Goal: Download file/media

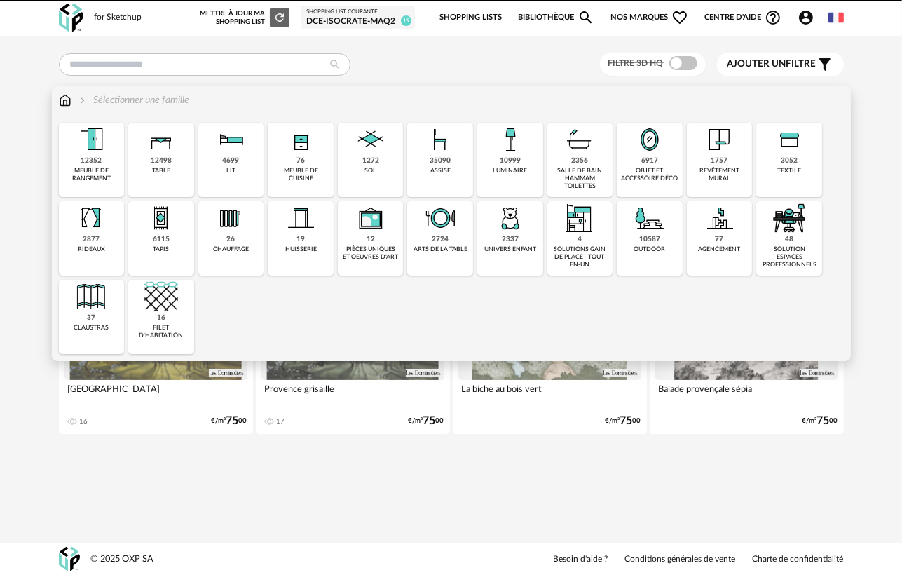
click at [162, 167] on div "table" at bounding box center [161, 171] width 18 height 8
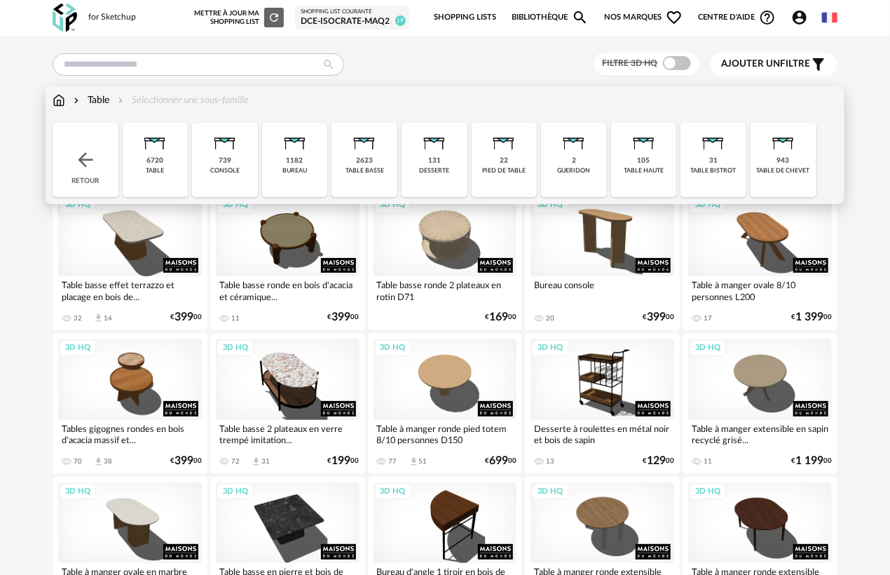
click at [623, 164] on div "105 table haute" at bounding box center [644, 160] width 66 height 74
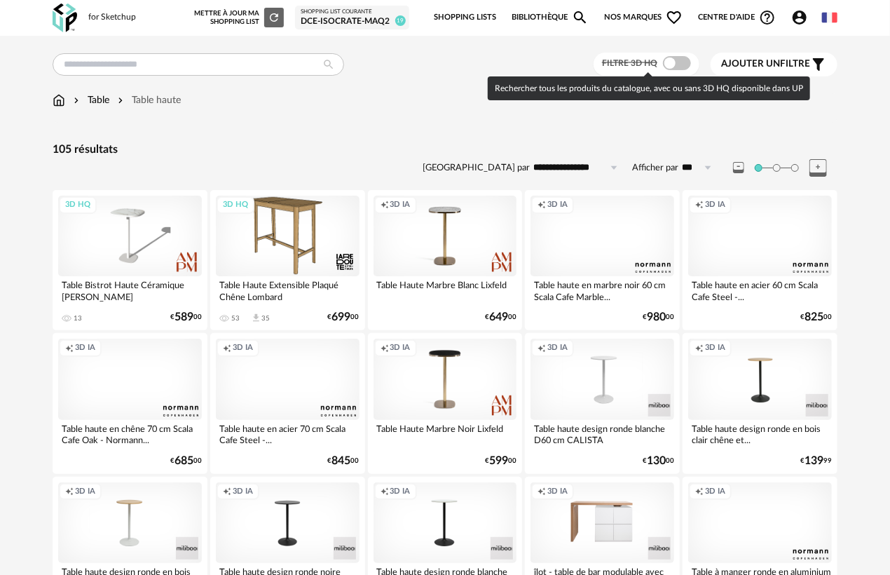
click at [680, 64] on span at bounding box center [677, 63] width 28 height 14
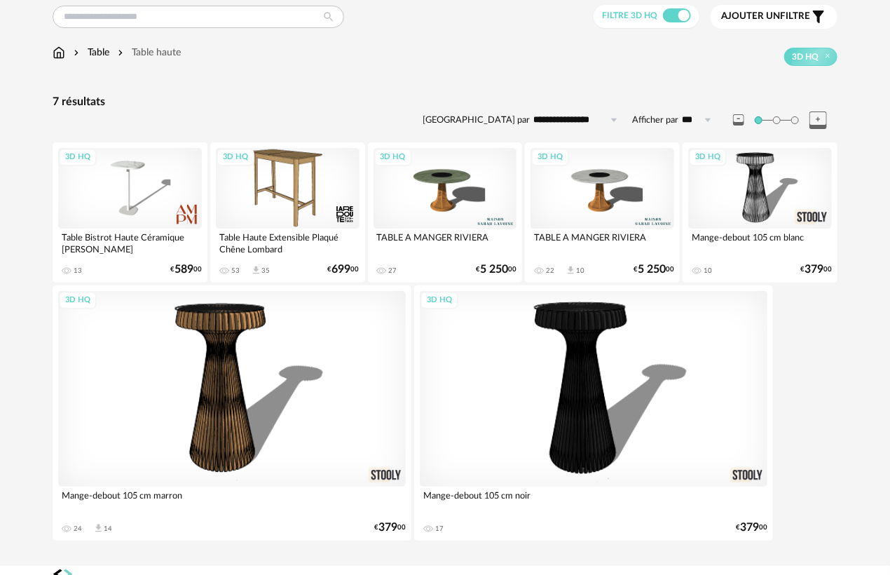
scroll to position [70, 0]
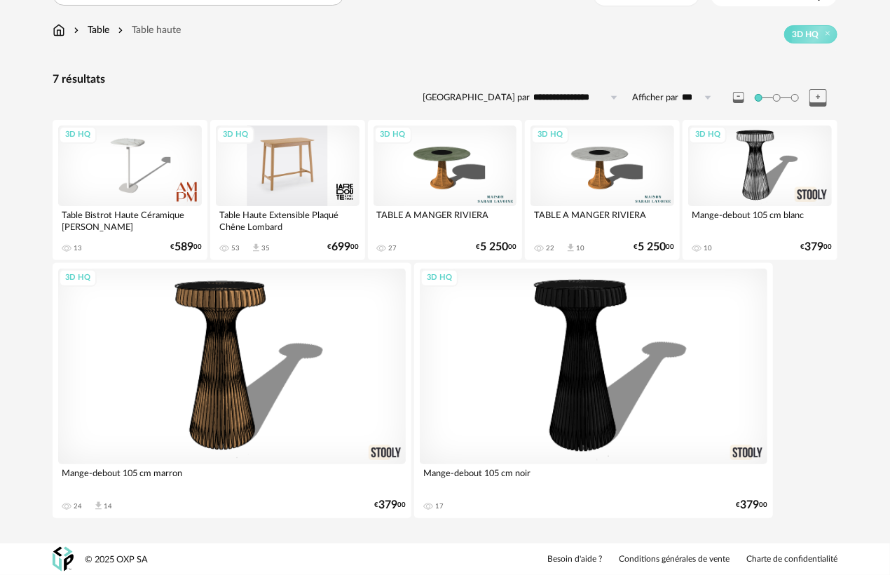
click at [282, 161] on div "3D HQ" at bounding box center [288, 165] width 144 height 81
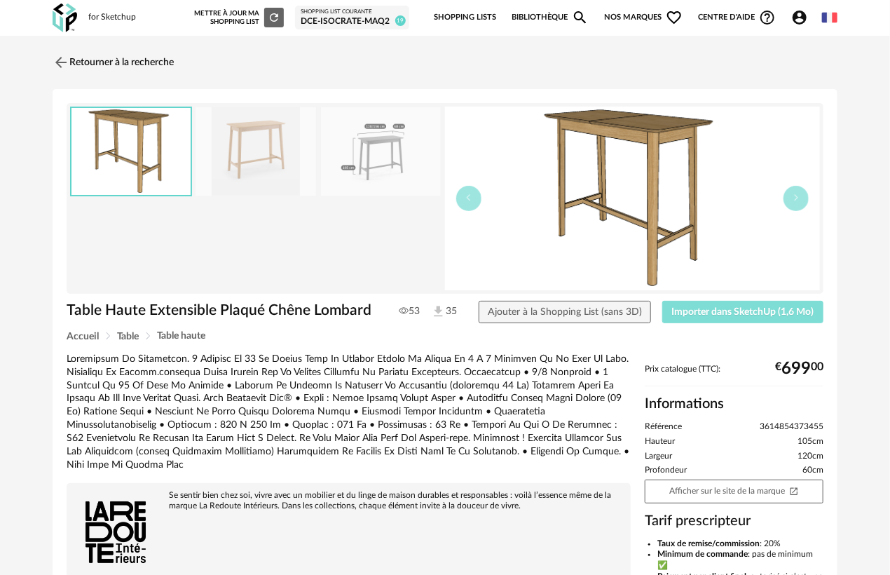
click at [689, 311] on span "Importer dans SketchUp (1,6 Mo)" at bounding box center [743, 312] width 142 height 10
click at [62, 60] on img at bounding box center [60, 62] width 20 height 20
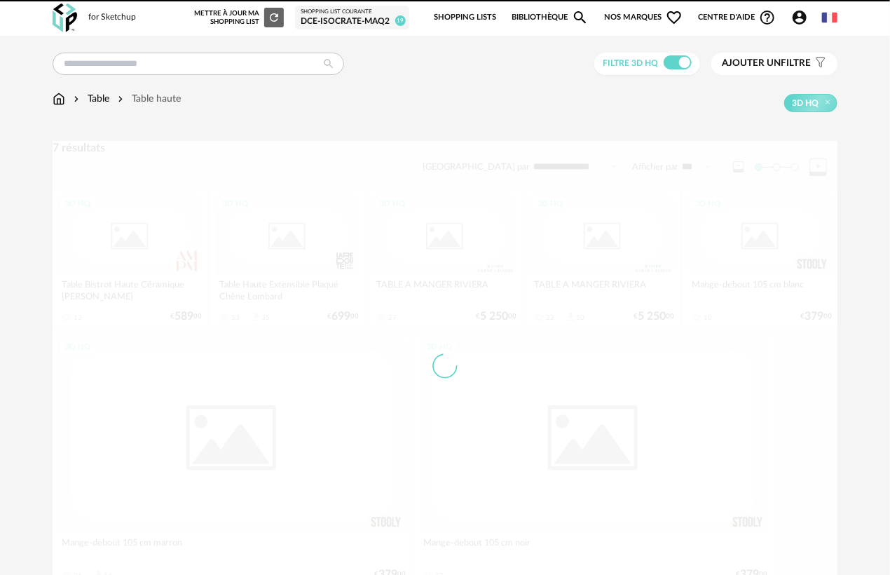
scroll to position [69, 0]
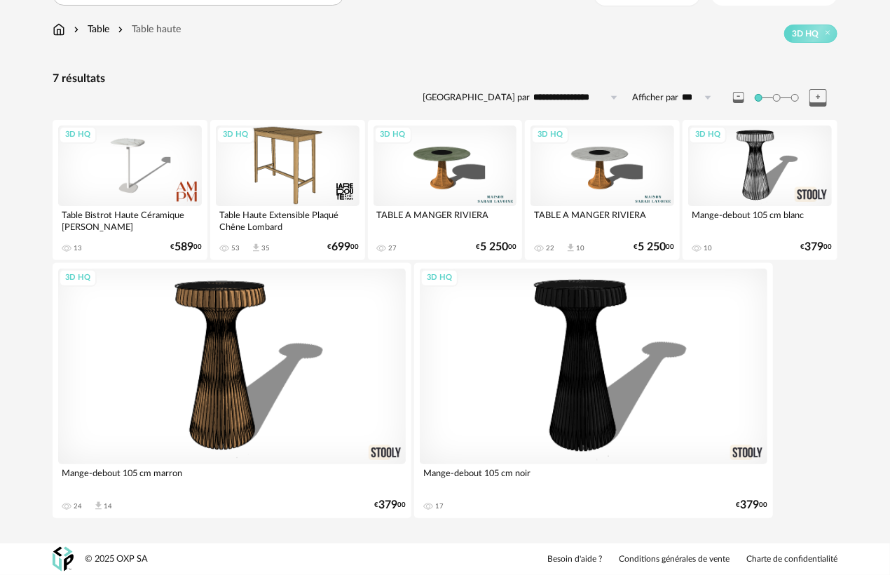
click at [102, 25] on div "Table" at bounding box center [90, 29] width 39 height 14
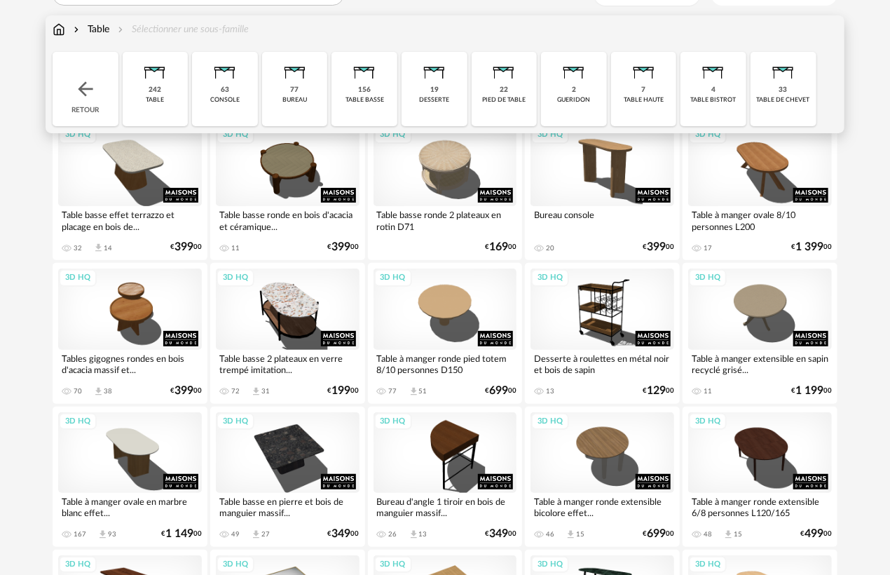
click at [161, 87] on div "242 table" at bounding box center [156, 89] width 66 height 74
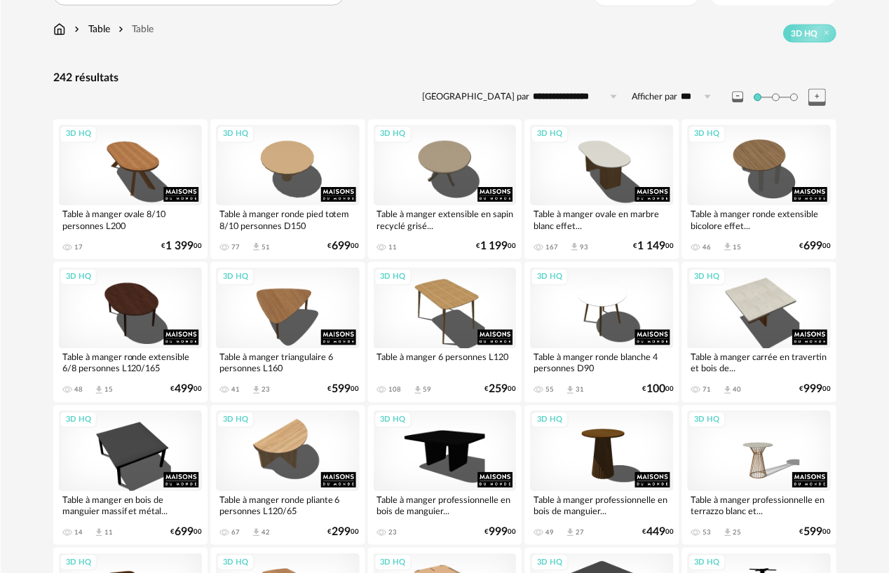
scroll to position [69, 0]
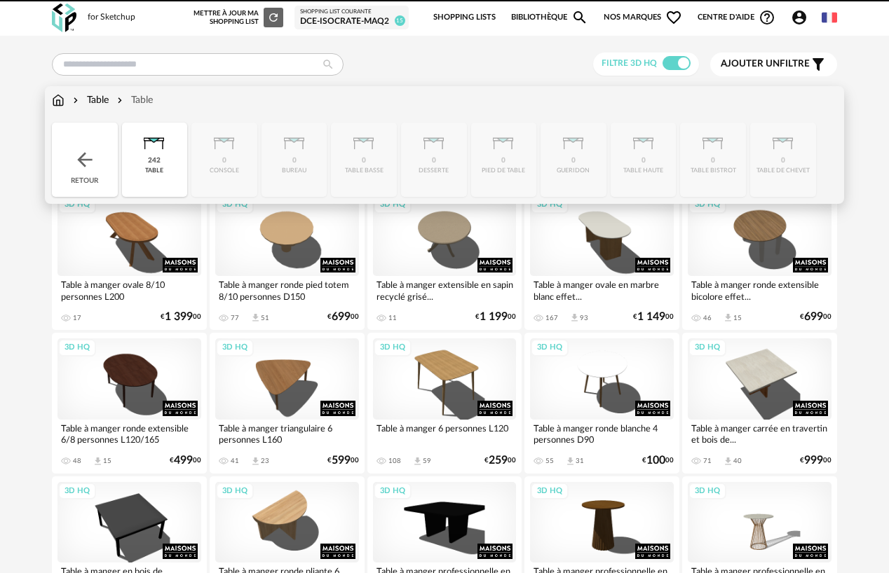
click at [96, 100] on div "Table" at bounding box center [89, 100] width 39 height 14
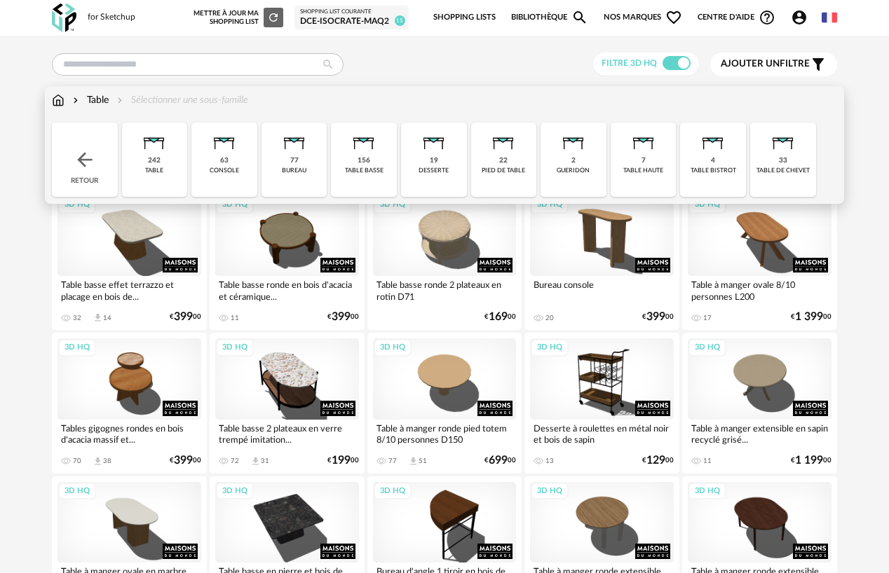
click at [86, 164] on img at bounding box center [85, 160] width 22 height 22
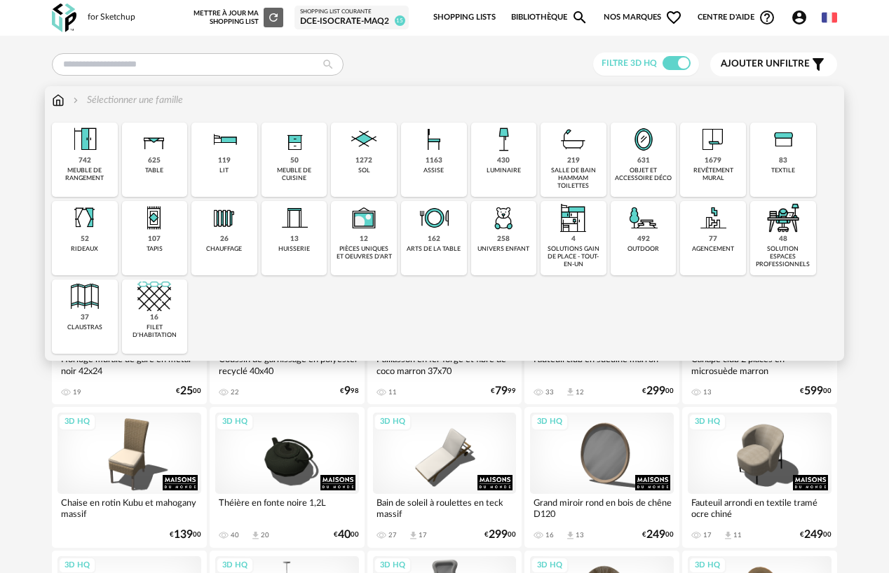
click at [423, 156] on img at bounding box center [434, 140] width 34 height 34
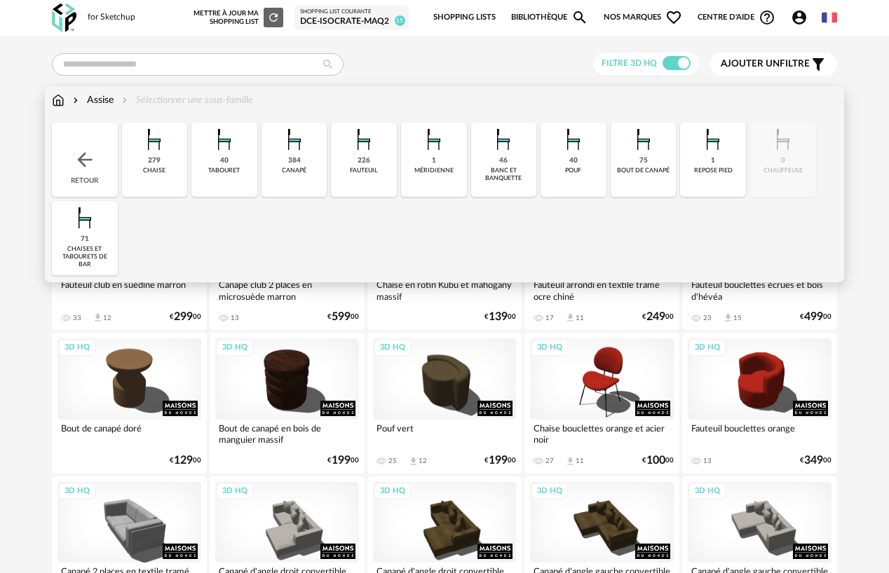
click at [212, 168] on div "tabouret" at bounding box center [224, 171] width 32 height 8
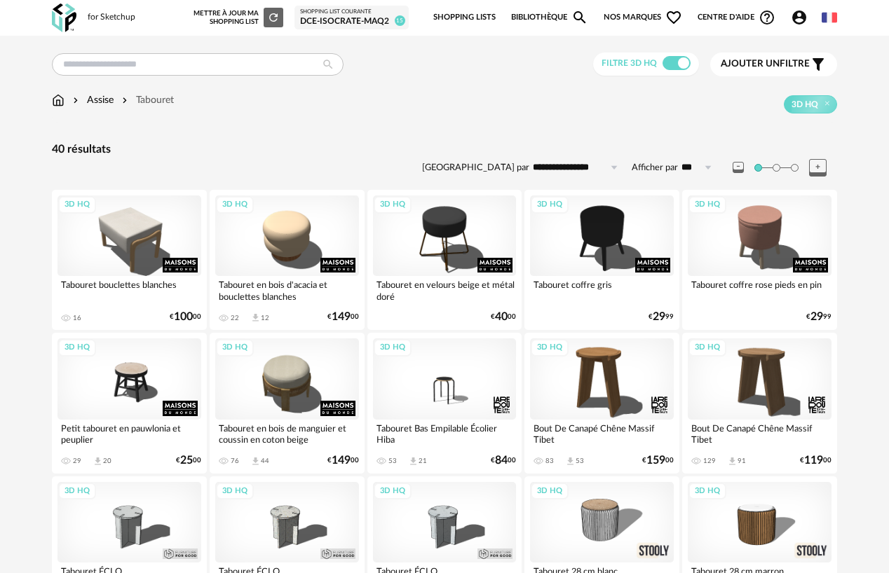
click at [96, 99] on div "Assise" at bounding box center [91, 100] width 43 height 14
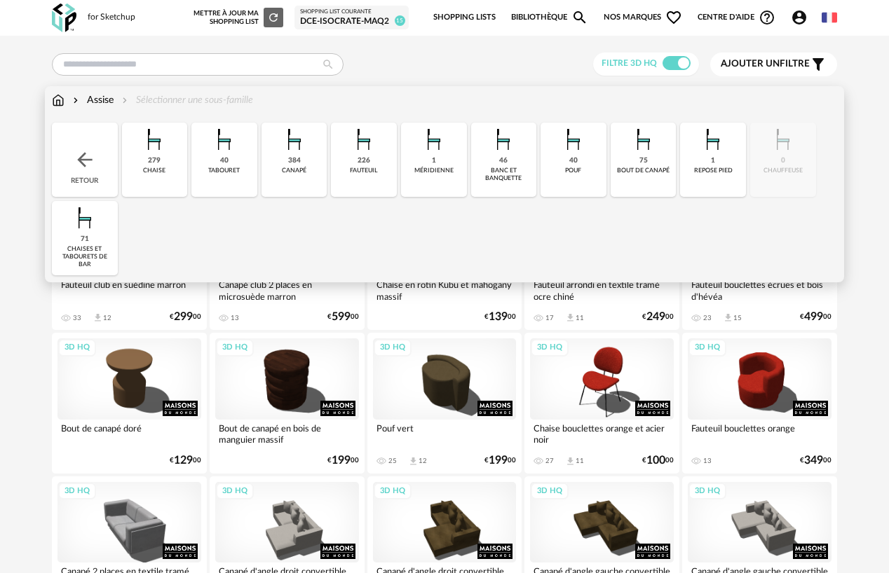
click at [168, 170] on div "279 [GEOGRAPHIC_DATA]" at bounding box center [155, 160] width 66 height 74
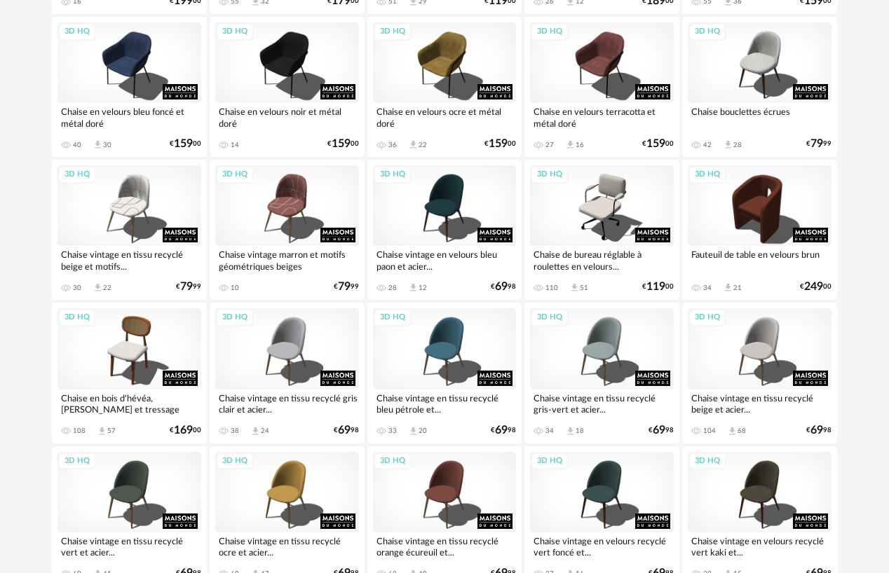
scroll to position [771, 0]
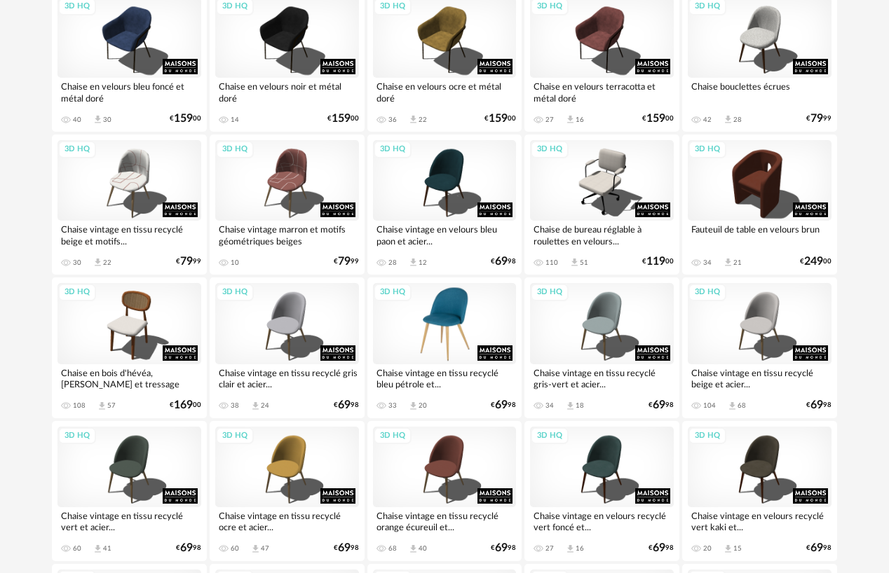
click at [446, 334] on div "3D HQ" at bounding box center [445, 323] width 144 height 81
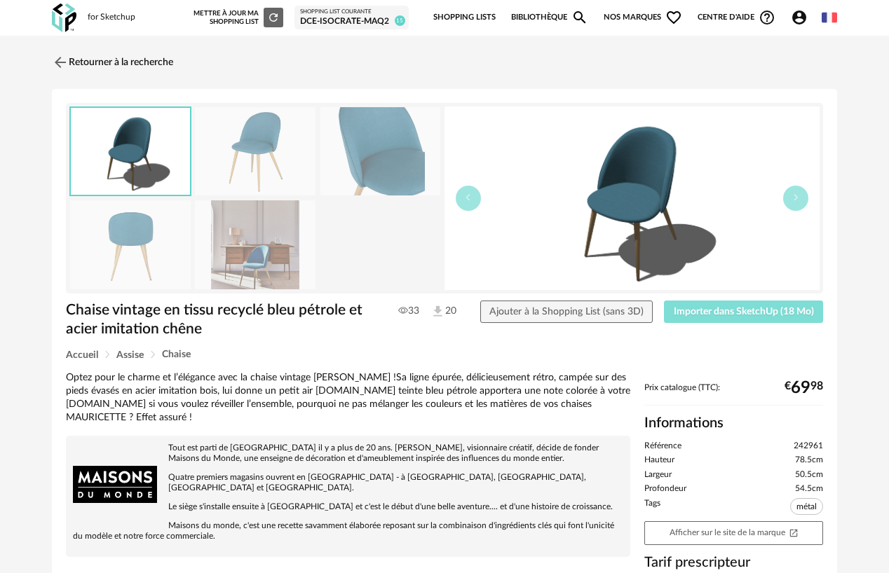
click at [686, 310] on span "Importer dans SketchUp (18 Mo)" at bounding box center [744, 312] width 140 height 10
click at [69, 66] on link "Retourner à la recherche" at bounding box center [108, 62] width 121 height 31
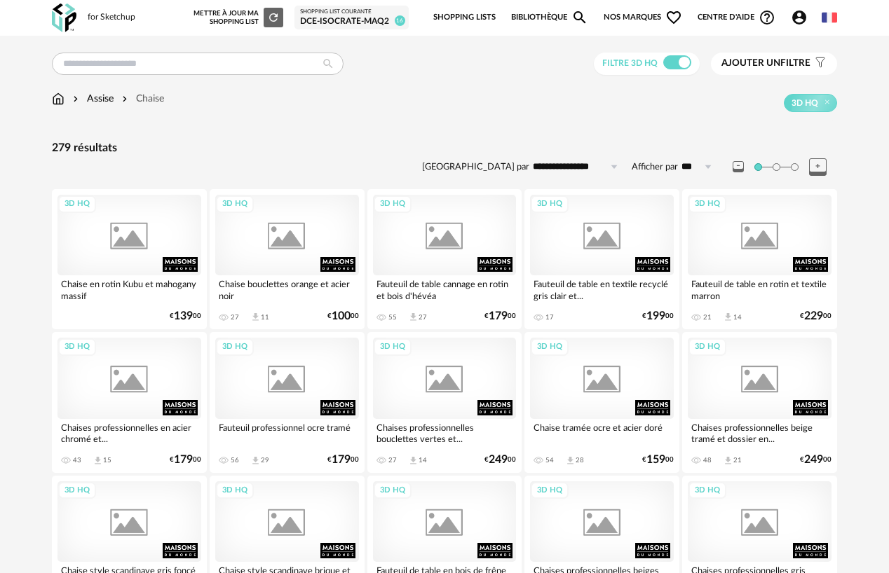
scroll to position [771, 0]
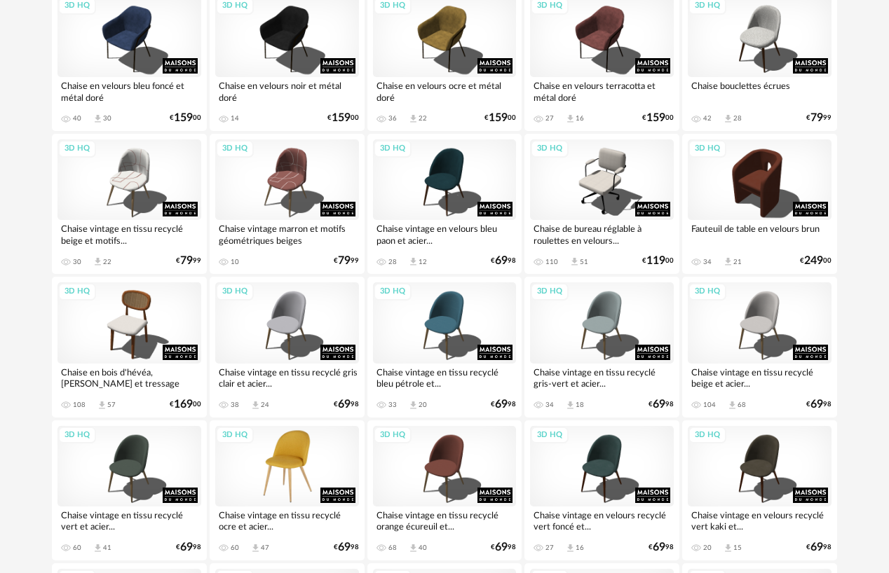
click at [289, 459] on div "3D HQ" at bounding box center [287, 466] width 144 height 81
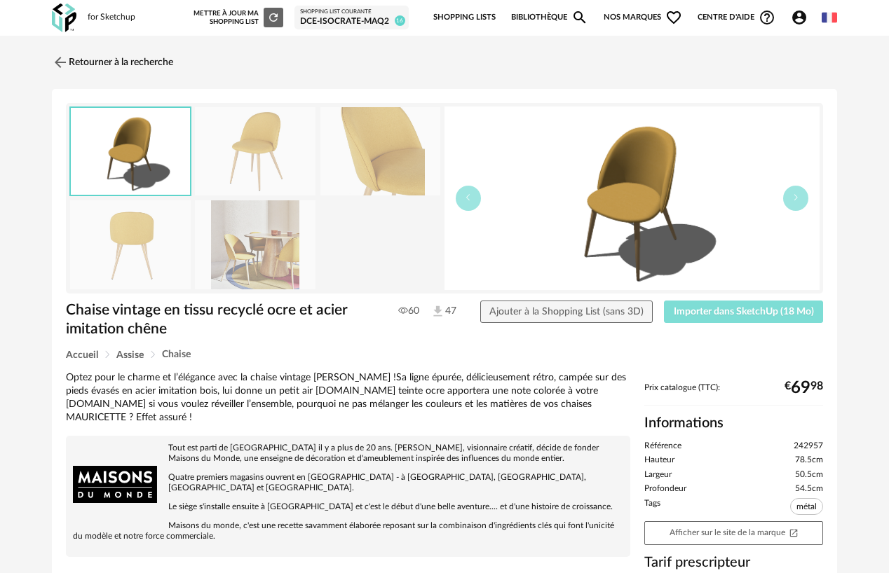
click at [735, 316] on button "Importer dans SketchUp (18 Mo)" at bounding box center [743, 312] width 159 height 22
click at [79, 58] on link "Retourner à la recherche" at bounding box center [108, 62] width 121 height 31
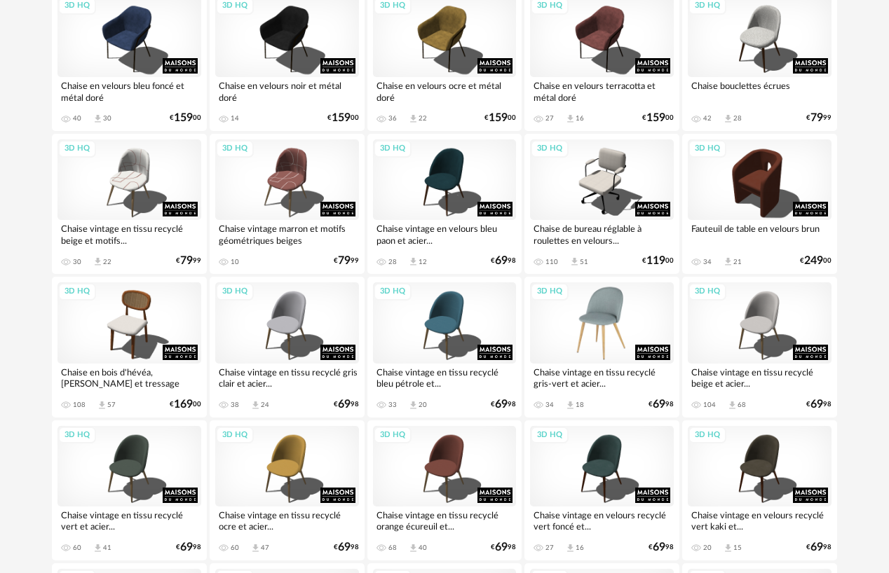
click at [606, 327] on div "3D HQ" at bounding box center [602, 323] width 144 height 81
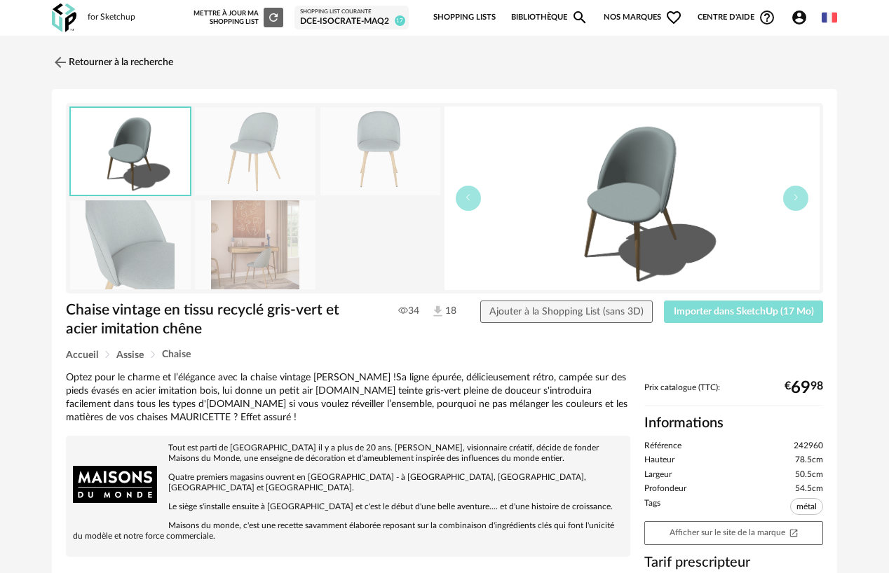
click at [704, 313] on span "Importer dans SketchUp (17 Mo)" at bounding box center [744, 312] width 140 height 10
click at [217, 67] on div "Retourner à la recherche" at bounding box center [444, 62] width 785 height 31
click at [59, 60] on img at bounding box center [59, 62] width 20 height 20
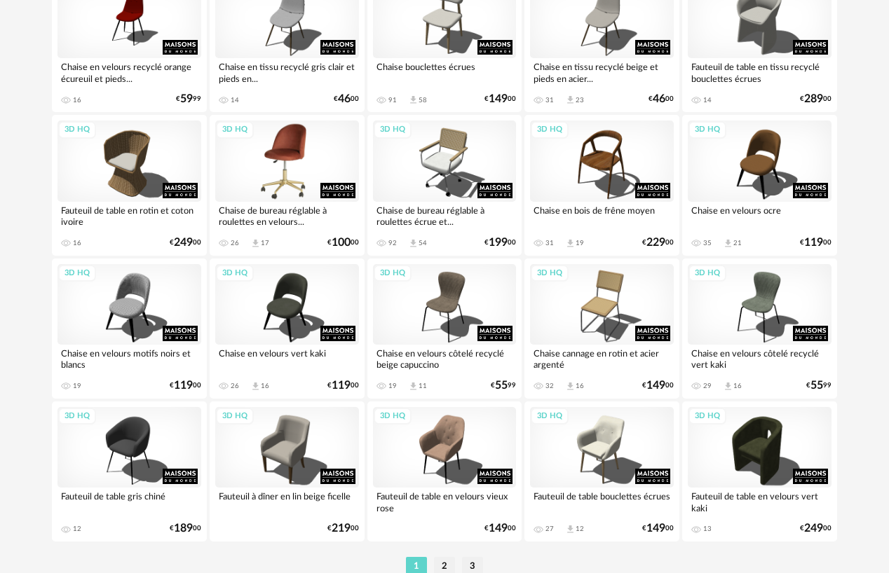
scroll to position [2567, 0]
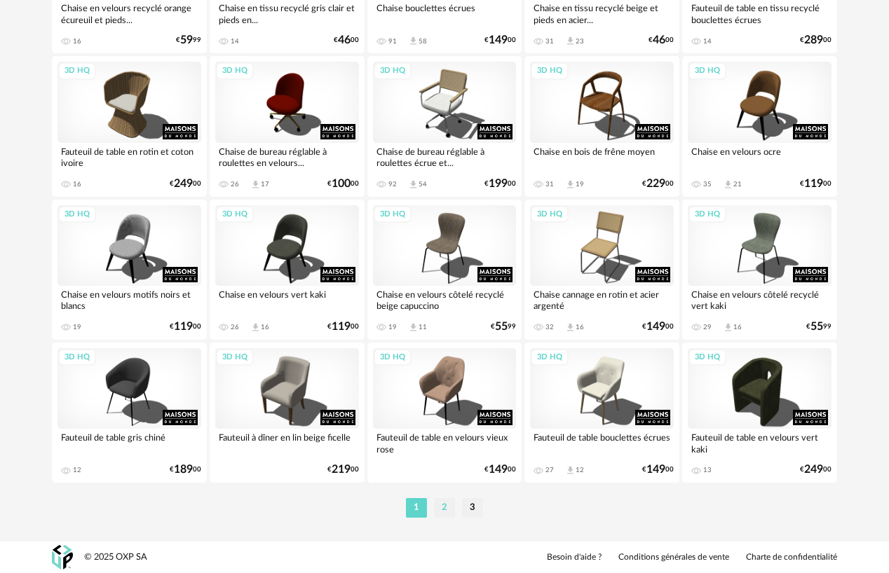
click at [440, 506] on li "2" at bounding box center [444, 508] width 21 height 20
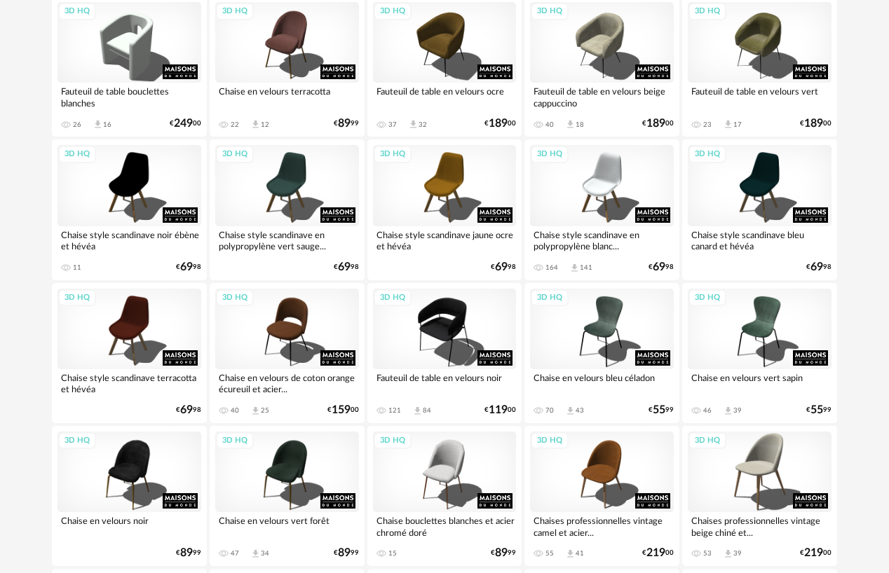
scroll to position [911, 0]
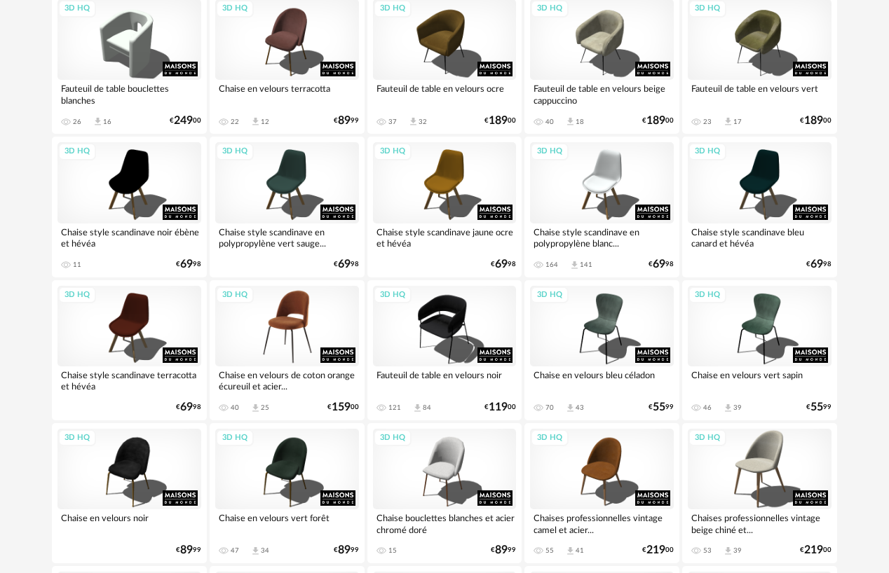
click at [292, 325] on div "3D HQ" at bounding box center [287, 326] width 144 height 81
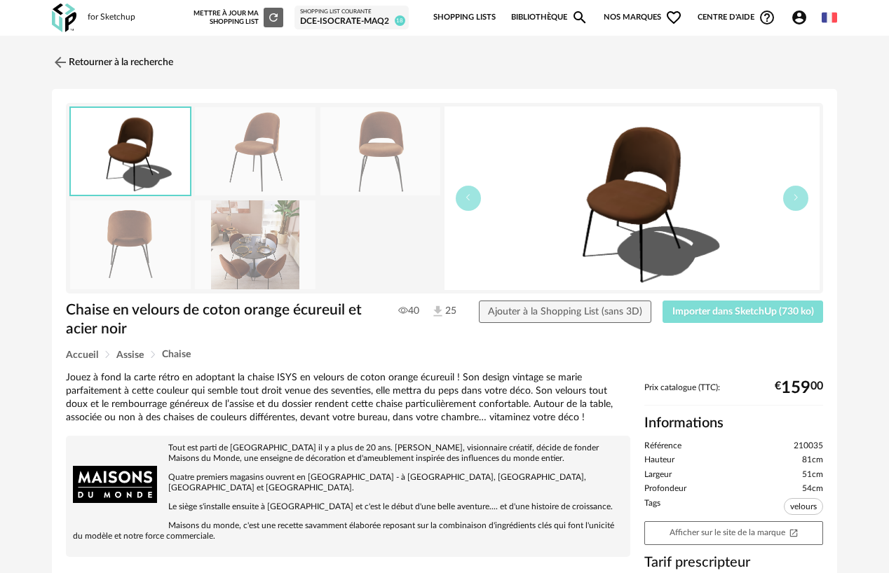
click at [679, 308] on span "Importer dans SketchUp (730 ko)" at bounding box center [743, 312] width 142 height 10
click at [70, 48] on link "Retourner à la recherche" at bounding box center [108, 62] width 121 height 31
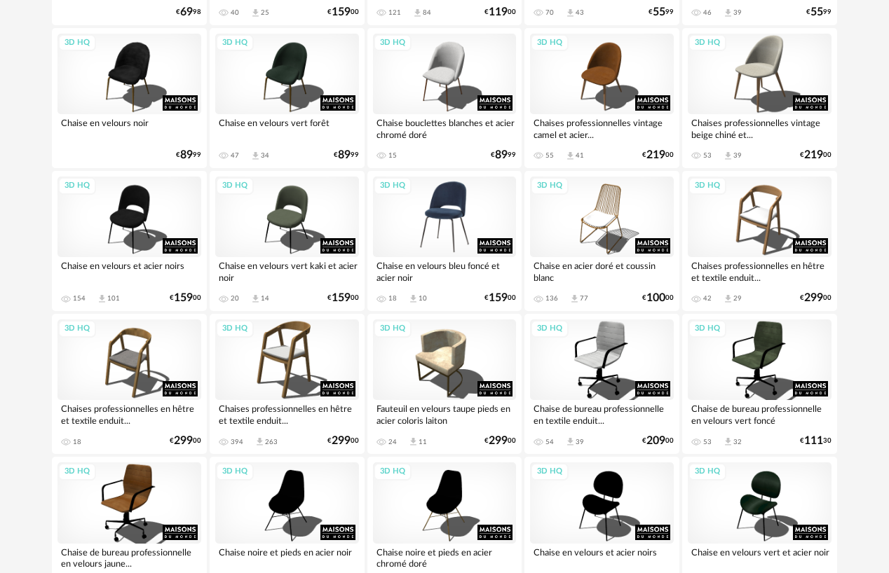
scroll to position [1332, 0]
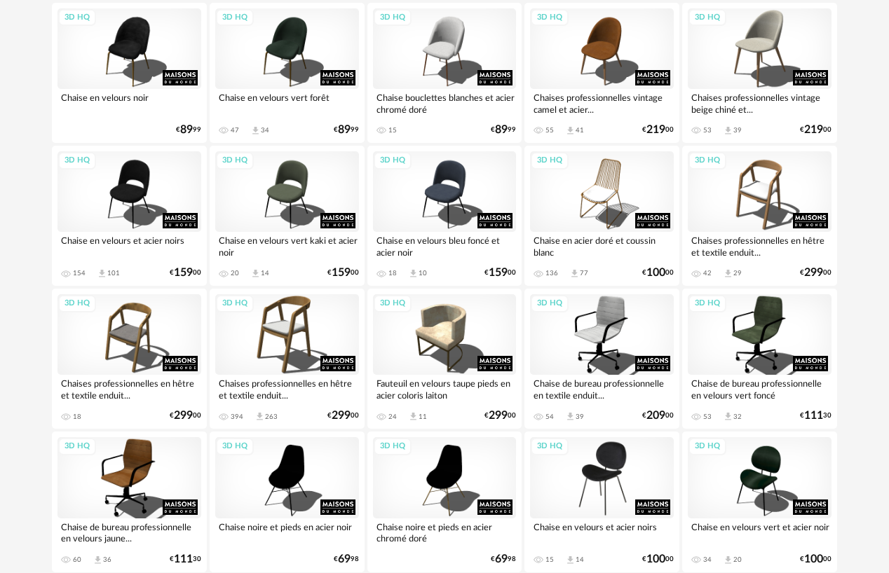
click at [572, 488] on div "3D HQ" at bounding box center [602, 477] width 144 height 81
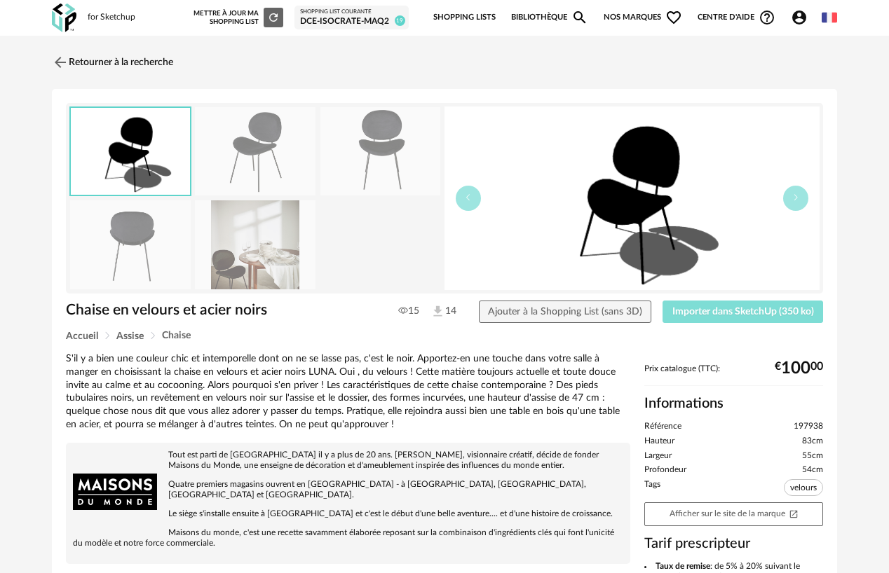
click at [710, 318] on button "Importer dans SketchUp (350 ko)" at bounding box center [743, 312] width 161 height 22
click at [64, 68] on img at bounding box center [59, 62] width 20 height 20
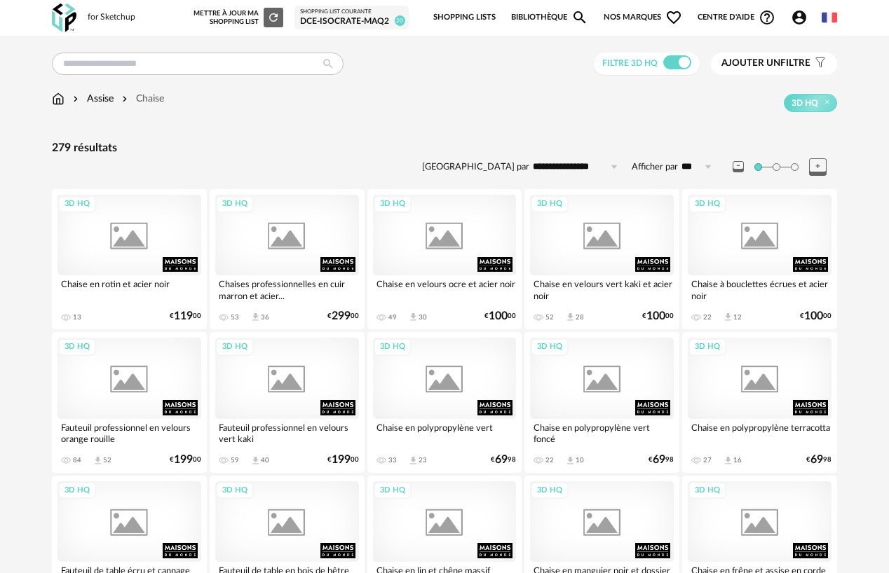
scroll to position [1332, 0]
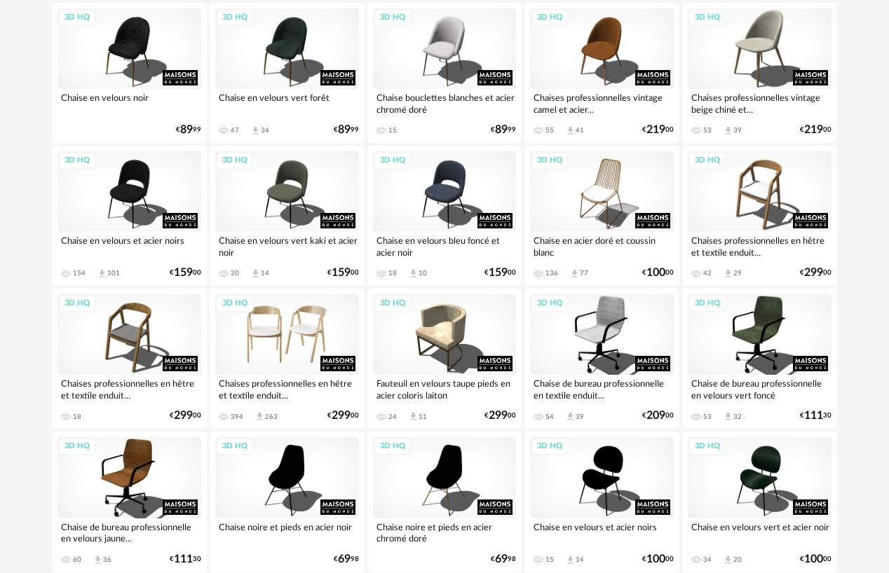
click at [283, 351] on div "3D HQ" at bounding box center [287, 334] width 144 height 81
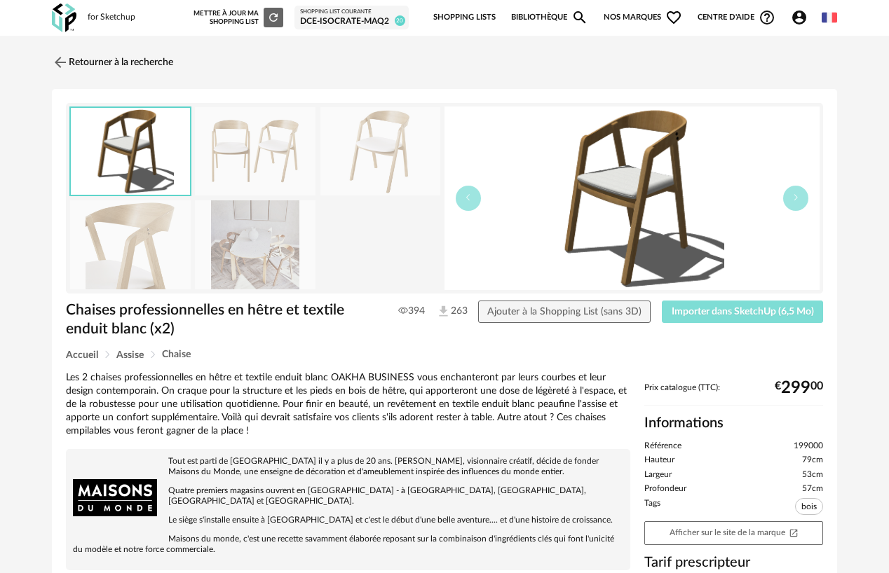
click at [686, 312] on span "Importer dans SketchUp (6,5 Mo)" at bounding box center [743, 312] width 142 height 10
click at [59, 61] on img at bounding box center [59, 62] width 20 height 20
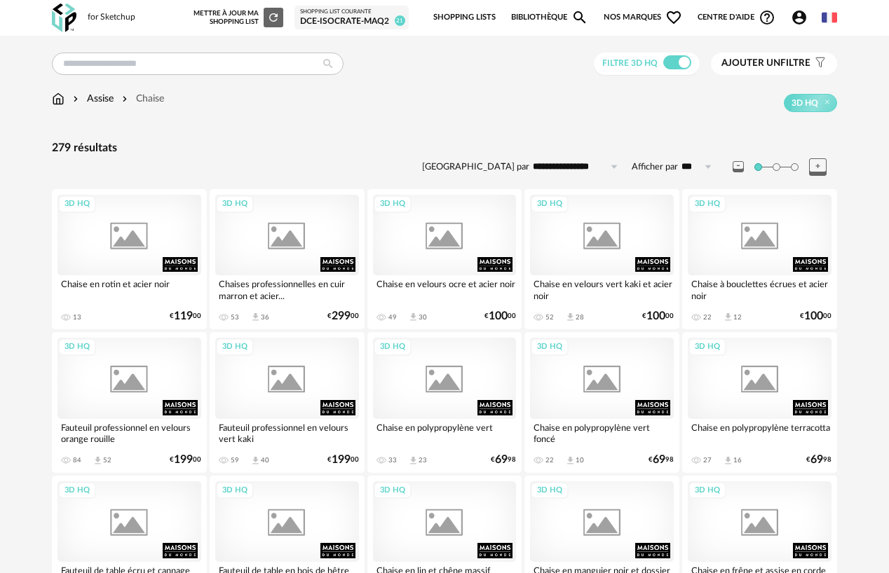
scroll to position [1332, 0]
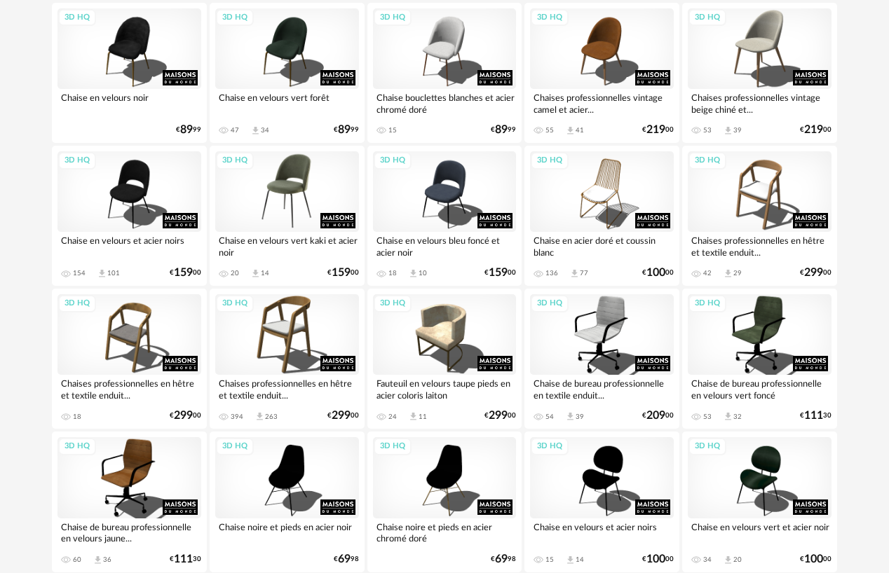
click at [288, 198] on div "3D HQ" at bounding box center [287, 191] width 144 height 81
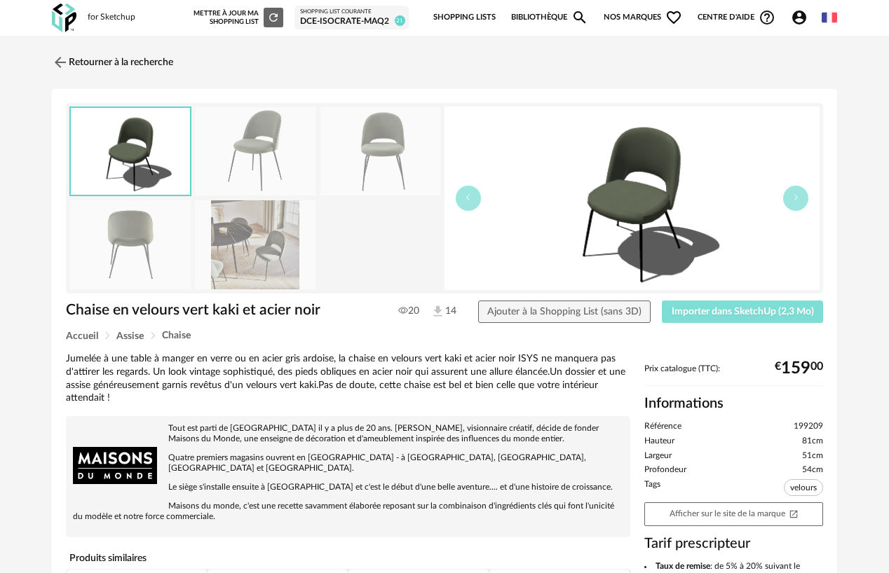
click at [716, 314] on span "Importer dans SketchUp (2,3 Mo)" at bounding box center [743, 312] width 142 height 10
click at [65, 61] on img at bounding box center [59, 62] width 20 height 20
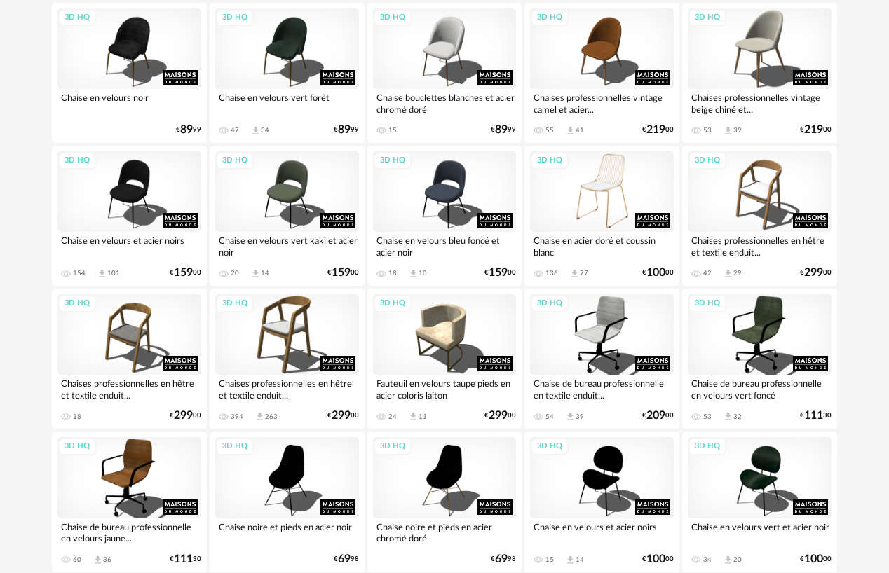
click at [612, 194] on div "3D HQ" at bounding box center [602, 191] width 144 height 81
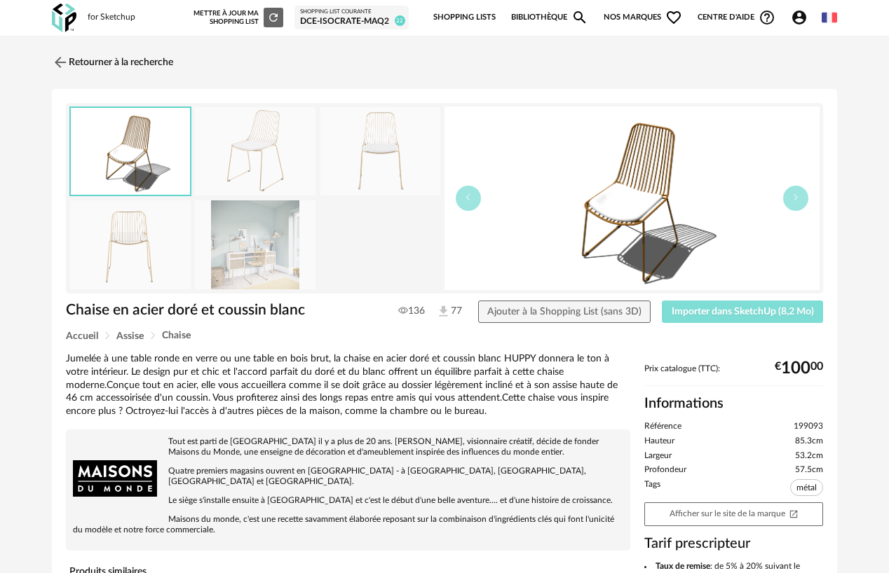
click at [694, 309] on span "Importer dans SketchUp (8,2 Mo)" at bounding box center [743, 312] width 142 height 10
click at [67, 58] on img at bounding box center [59, 62] width 20 height 20
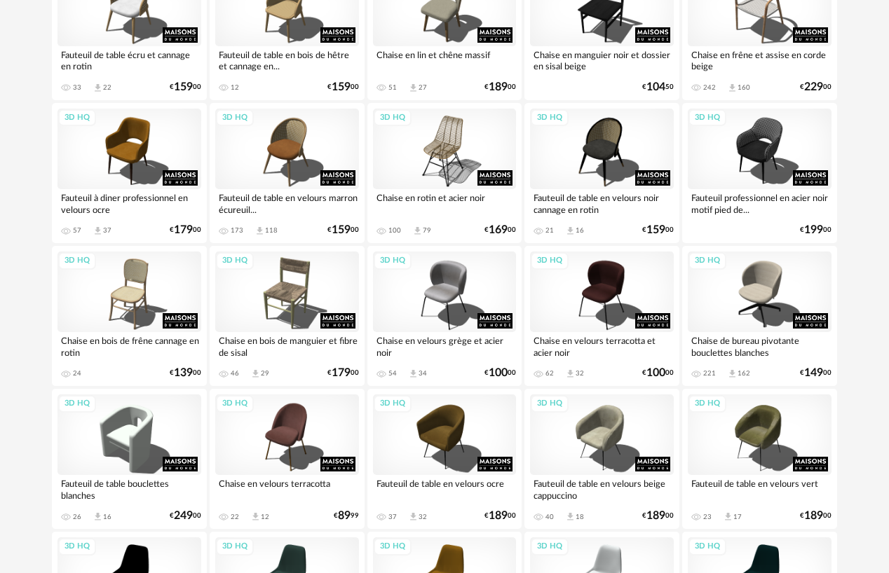
scroll to position [491, 0]
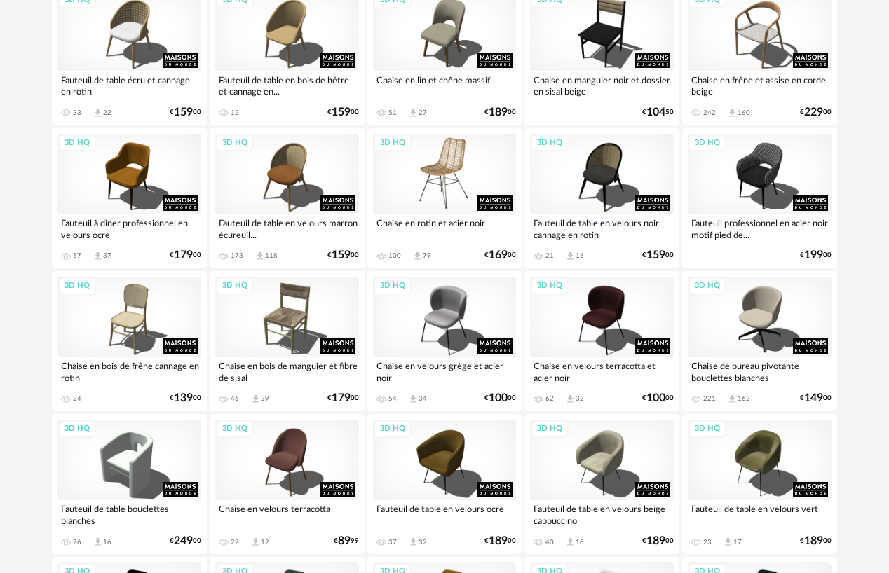
click at [429, 164] on div "3D HQ" at bounding box center [445, 174] width 144 height 81
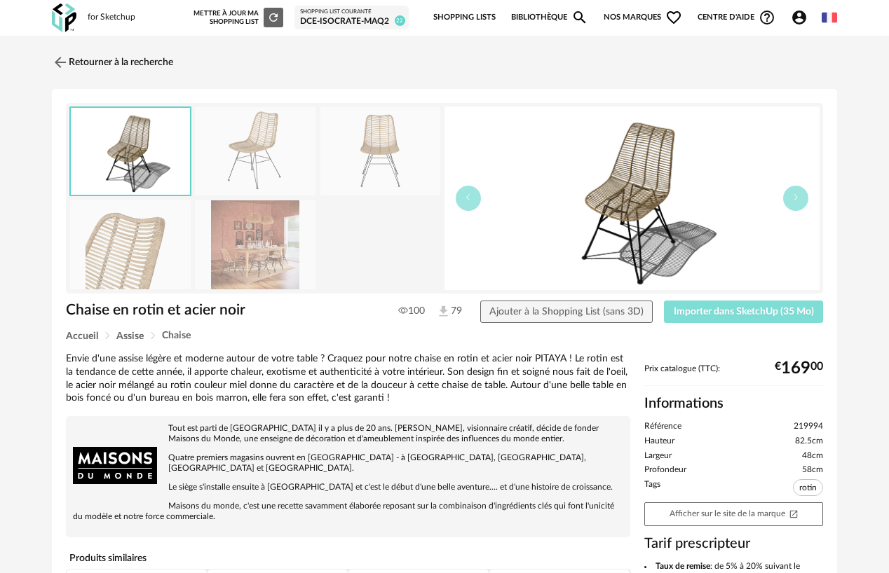
click at [708, 302] on button "Importer dans SketchUp (35 Mo)" at bounding box center [743, 312] width 159 height 22
click at [82, 62] on link "Retourner à la recherche" at bounding box center [108, 62] width 121 height 31
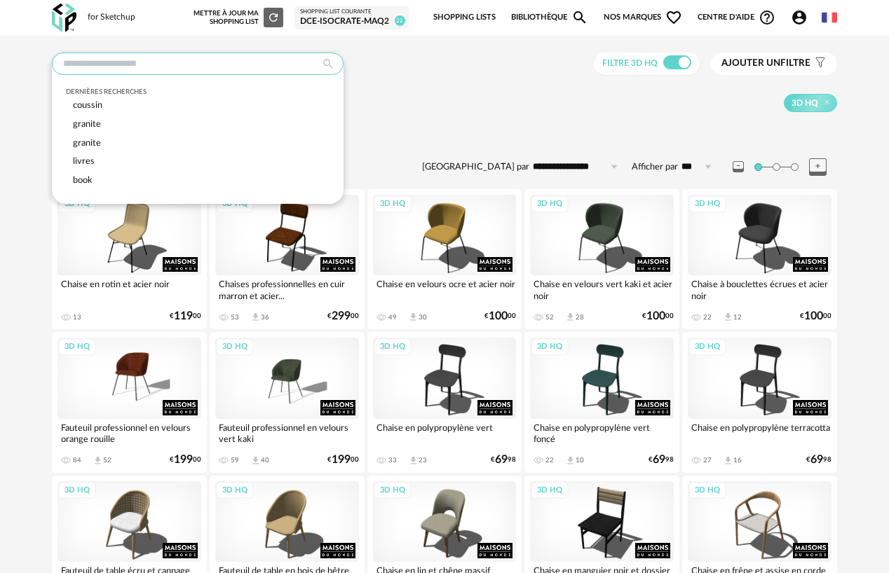
click at [198, 62] on input "text" at bounding box center [198, 64] width 292 height 22
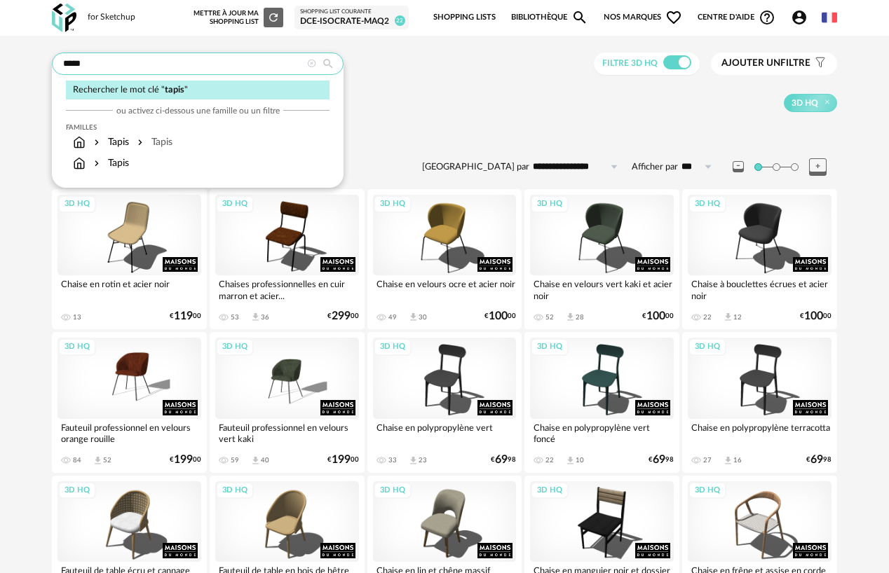
type input "*****"
type input "**********"
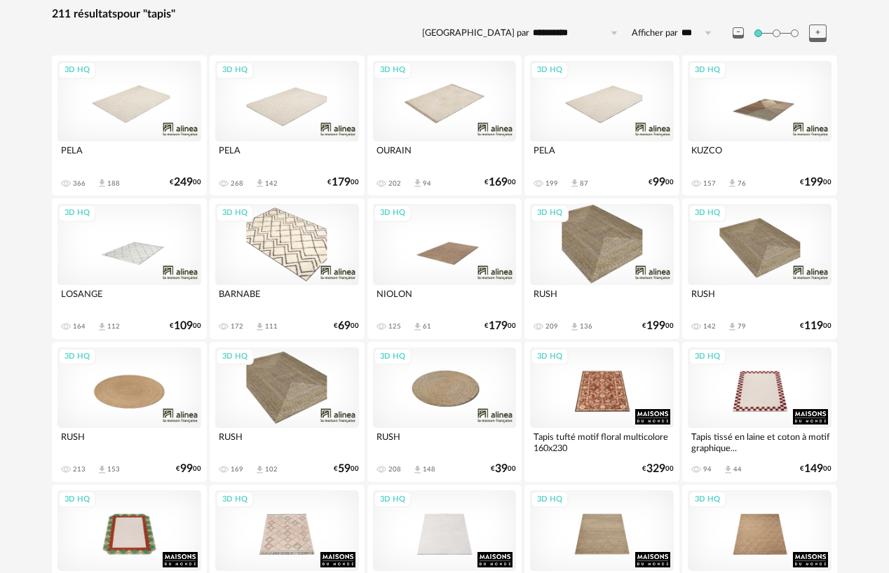
scroll to position [351, 0]
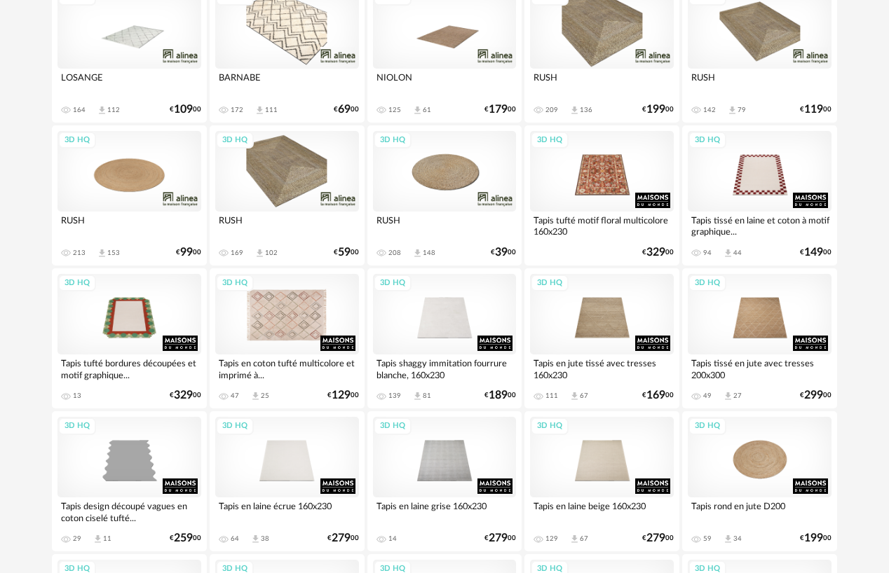
click at [290, 318] on div "3D HQ" at bounding box center [287, 314] width 144 height 81
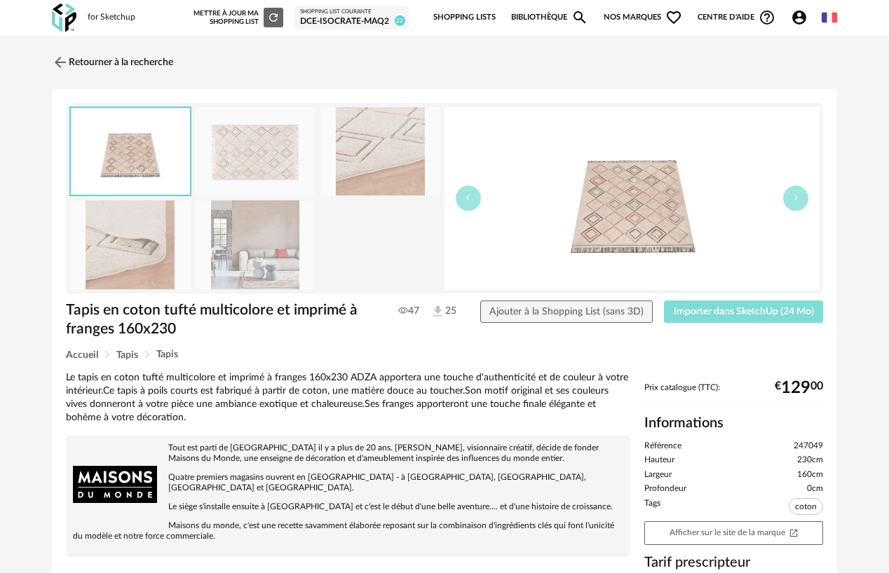
click at [689, 304] on button "Importer dans SketchUp (24 Mo)" at bounding box center [743, 312] width 159 height 22
click at [63, 57] on img at bounding box center [59, 62] width 20 height 20
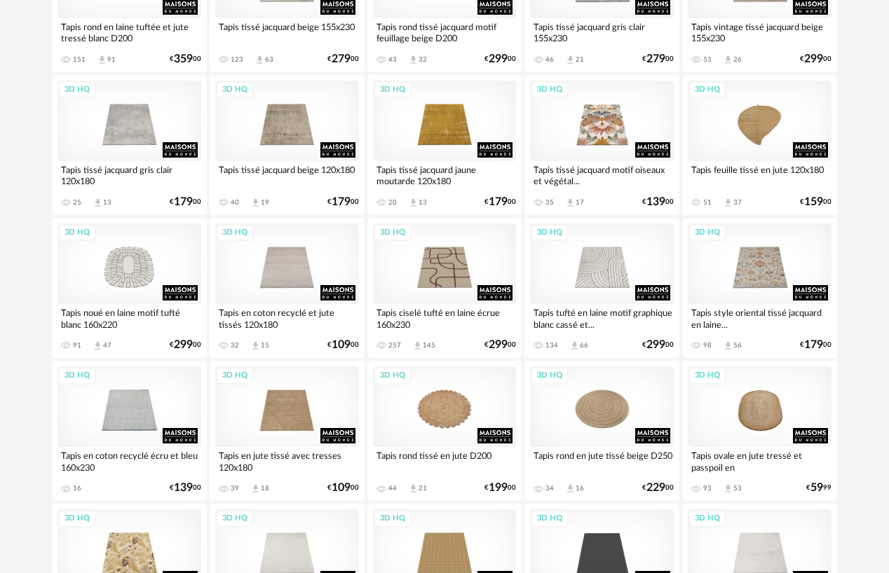
scroll to position [1122, 0]
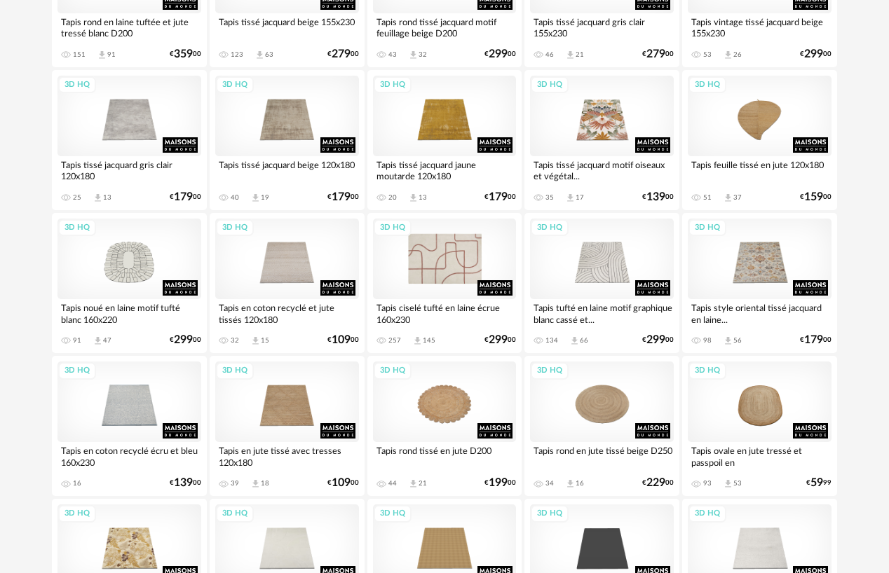
click at [448, 278] on div "3D HQ" at bounding box center [445, 259] width 144 height 81
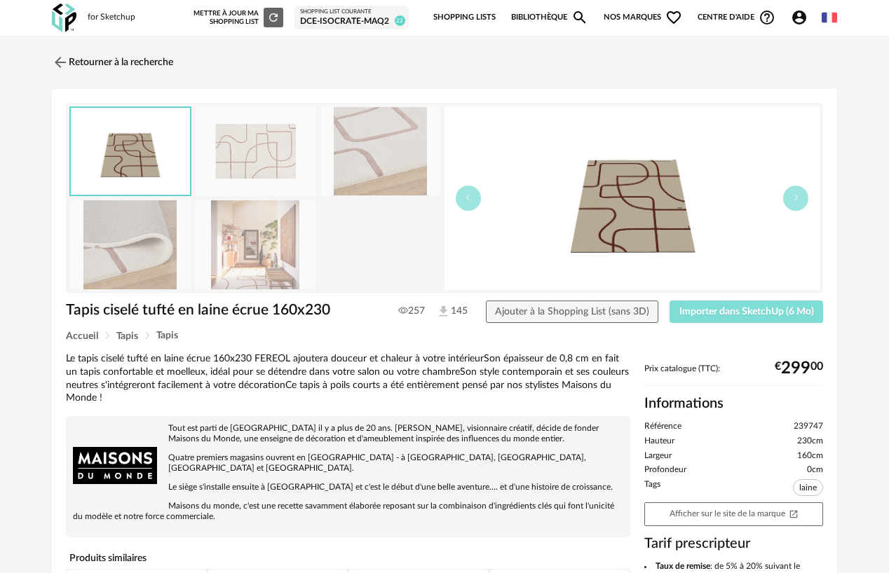
click at [698, 303] on button "Importer dans SketchUp (6 Mo)" at bounding box center [747, 312] width 154 height 22
click at [70, 62] on link "Retourner à la recherche" at bounding box center [108, 62] width 121 height 31
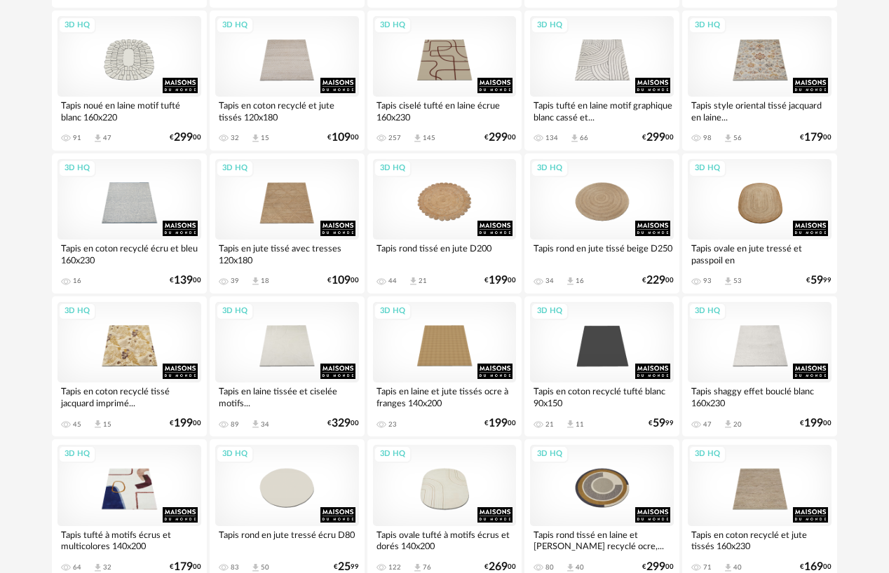
scroll to position [1472, 0]
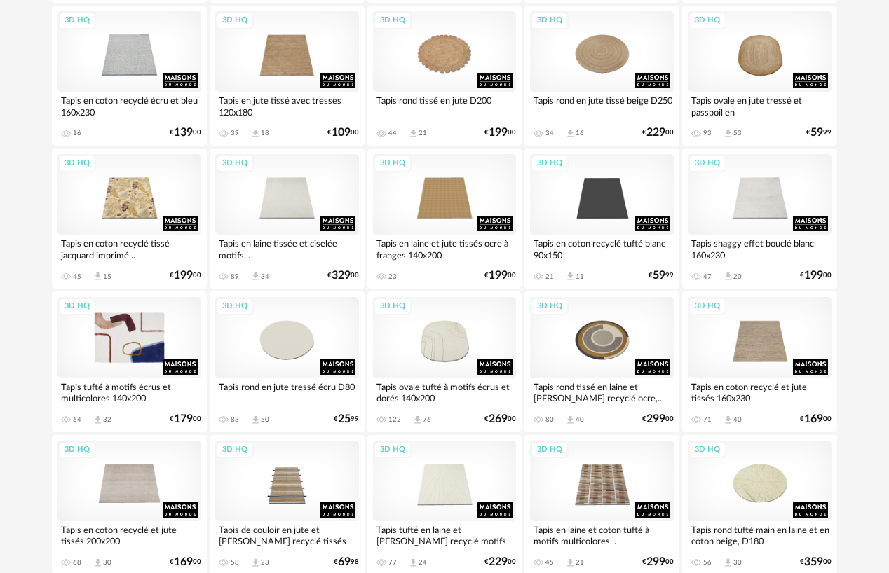
click at [100, 355] on div "3D HQ" at bounding box center [129, 337] width 144 height 81
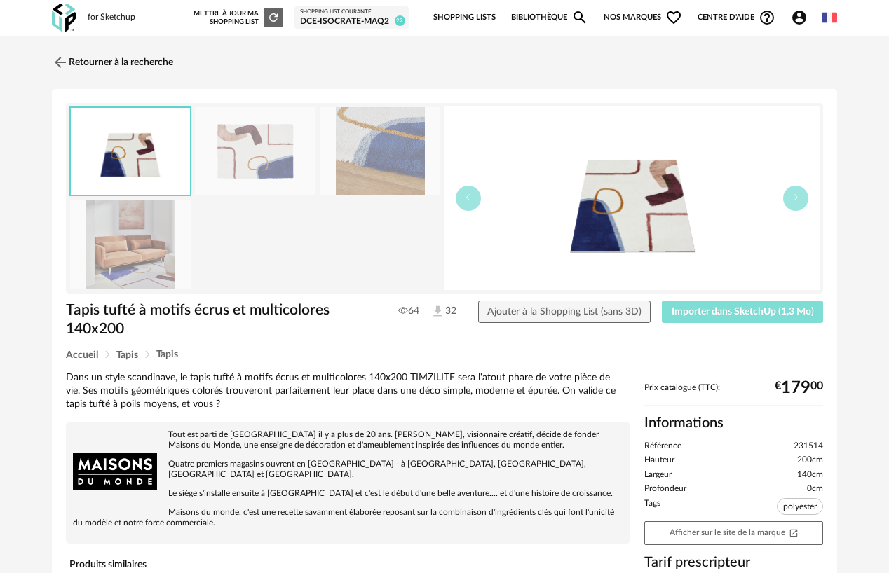
click at [729, 314] on span "Importer dans SketchUp (1,3 Mo)" at bounding box center [743, 312] width 142 height 10
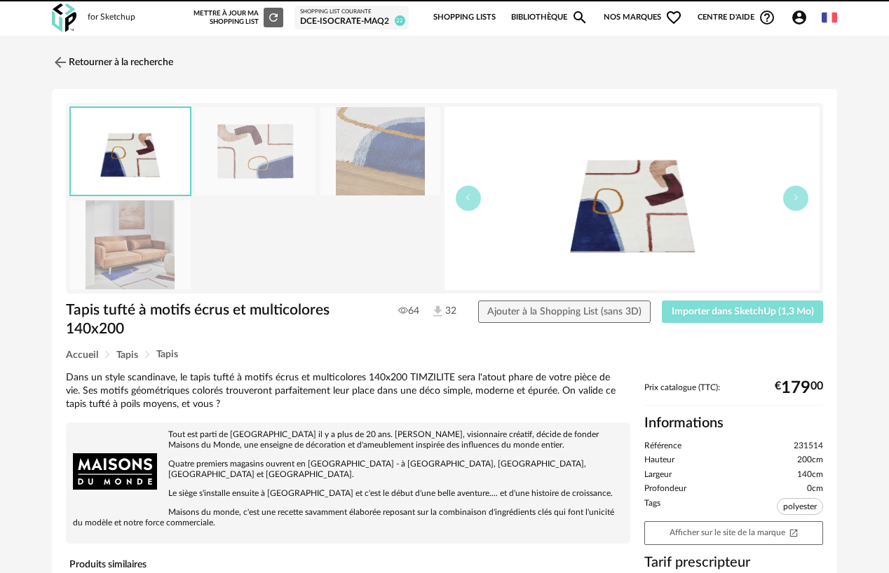
click at [662, 301] on button "Importer dans SketchUp (1,3 Mo)" at bounding box center [742, 312] width 161 height 22
